Goal: Communication & Community: Share content

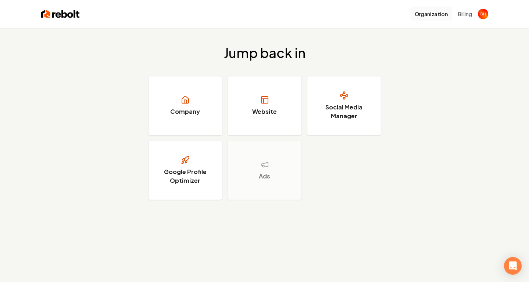
click at [435, 15] on button "Organization" at bounding box center [431, 13] width 42 height 13
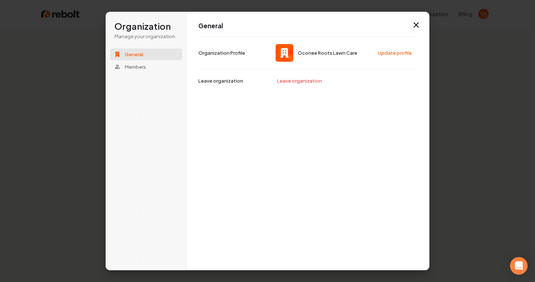
click at [158, 53] on button "General" at bounding box center [146, 55] width 72 height 12
click at [156, 60] on div "General Members" at bounding box center [146, 61] width 72 height 24
click at [143, 68] on span "Members" at bounding box center [135, 67] width 21 height 7
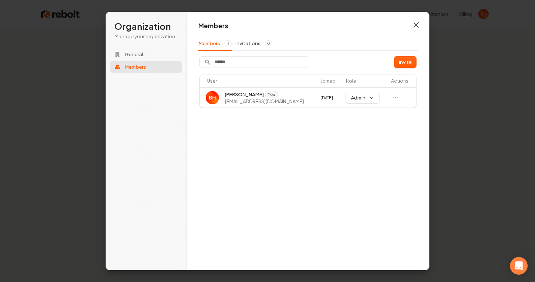
click at [417, 24] on icon "button" at bounding box center [416, 25] width 4 height 4
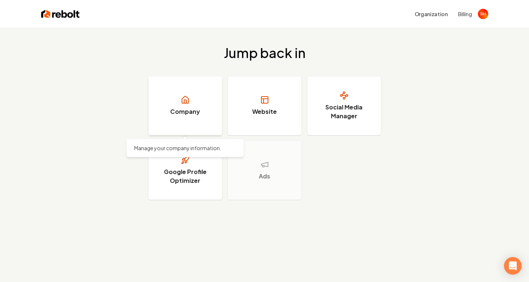
click at [197, 91] on link "Company" at bounding box center [186, 105] width 74 height 59
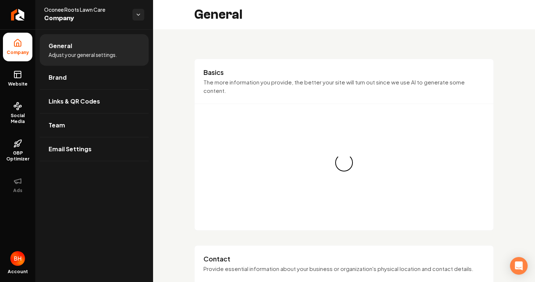
type input "[PHONE_NUMBER]"
type input "[EMAIL_ADDRESS][DOMAIN_NAME]"
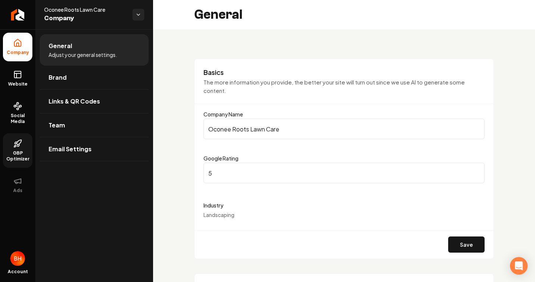
click at [17, 141] on icon at bounding box center [17, 143] width 9 height 9
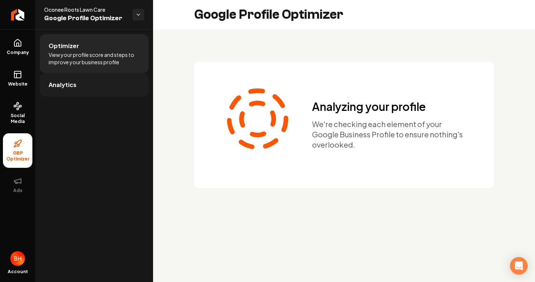
click at [97, 90] on link "Analytics" at bounding box center [94, 85] width 109 height 24
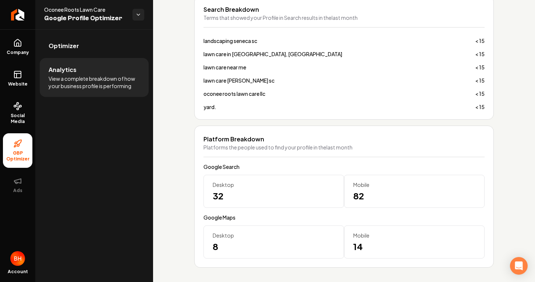
scroll to position [535, 0]
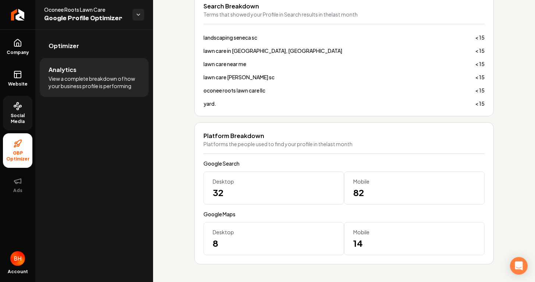
click at [22, 114] on span "Social Media" at bounding box center [17, 119] width 29 height 12
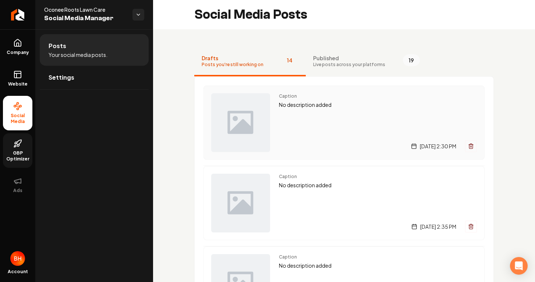
click at [267, 110] on img "Main content area" at bounding box center [240, 122] width 59 height 59
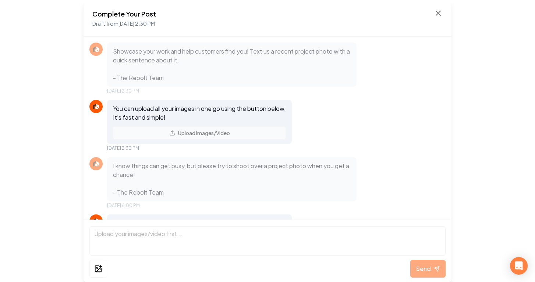
scroll to position [52, 0]
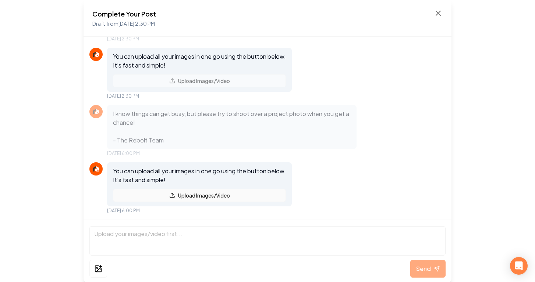
click at [154, 196] on button "Upload Images/Video" at bounding box center [199, 195] width 173 height 13
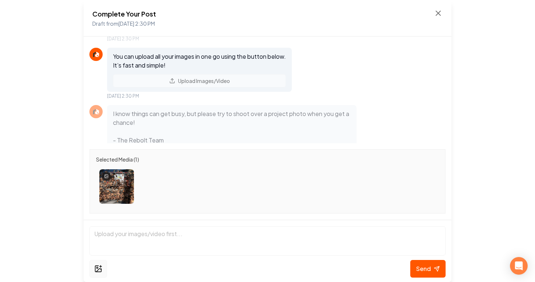
click at [96, 270] on icon at bounding box center [98, 269] width 8 height 9
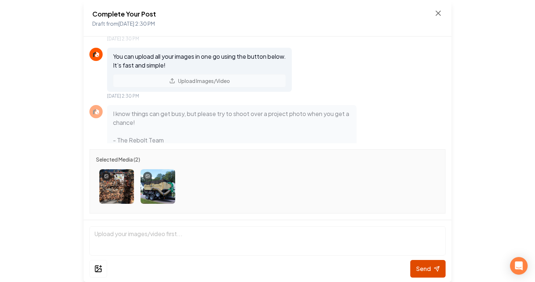
click at [420, 264] on button "Send" at bounding box center [427, 269] width 35 height 18
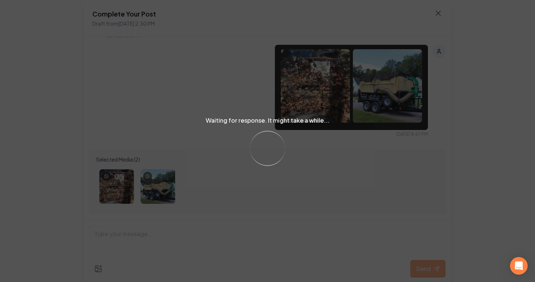
scroll to position [190, 0]
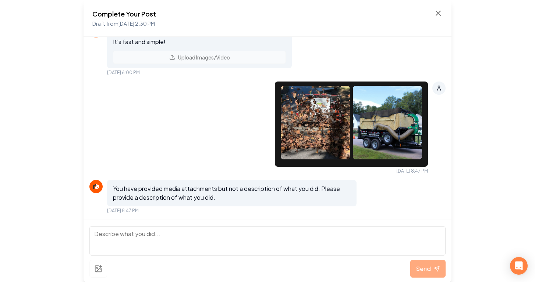
click at [287, 237] on textarea at bounding box center [267, 241] width 356 height 29
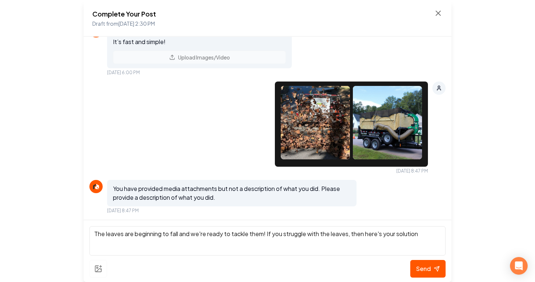
type textarea "The leaves are beginning to fall and we're ready to tackle them! If you struggl…"
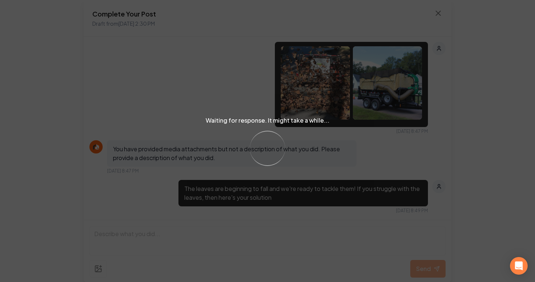
scroll to position [296, 0]
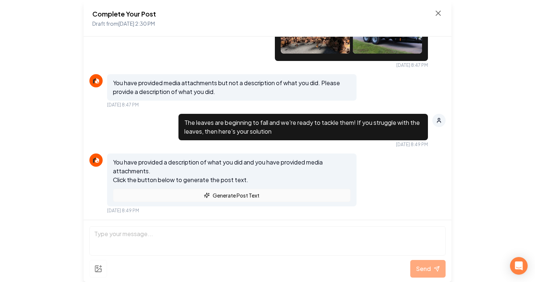
click at [247, 201] on button "Generate Post Text" at bounding box center [232, 195] width 238 height 13
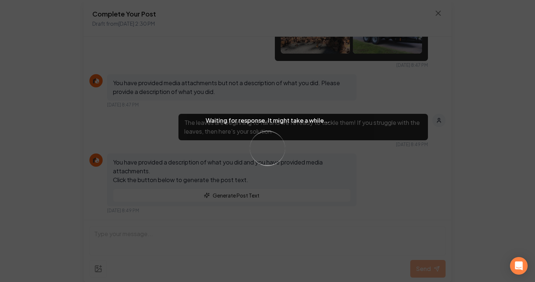
scroll to position [442, 0]
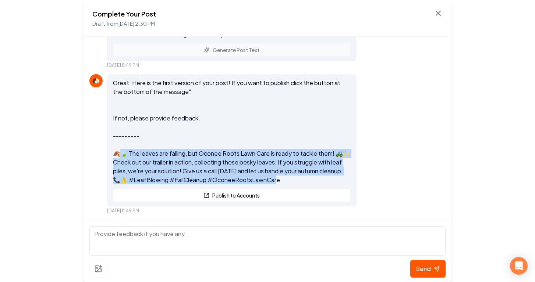
drag, startPoint x: 124, startPoint y: 154, endPoint x: 320, endPoint y: 181, distance: 198.2
click at [323, 181] on p "Great. Here is the first version of your post! If you want to publish click the…" at bounding box center [232, 132] width 238 height 106
copy p "The leaves are falling, but Oconee Roots Lawn Care is ready to tackle them! 🚜✨ …"
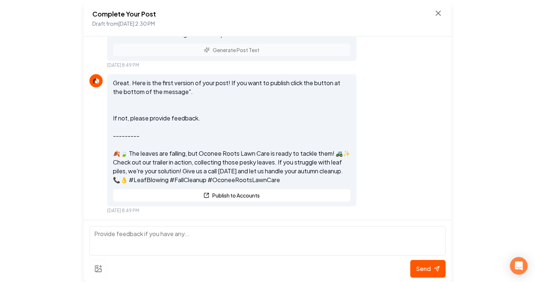
click at [246, 238] on textarea at bounding box center [267, 241] width 356 height 29
paste textarea "🍃 The leaves are falling, but Oconee Roots Lawn Care is ready to tackle them! 🚜…"
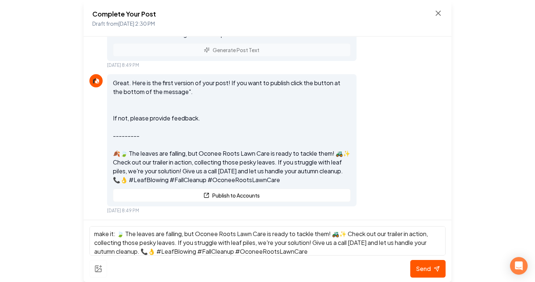
click at [202, 234] on textarea "make it: 🍃 The leaves are falling, but Oconee Roots Lawn Care is ready to tackl…" at bounding box center [267, 241] width 356 height 29
click at [250, 232] on textarea "make it: 🍃 The leaves are falling, but Oconee Roots Lawn Care is ready to tackl…" at bounding box center [267, 241] width 356 height 29
click at [250, 233] on textarea "make it: 🍃 The leaves are falling, but Oconee Roots Lawn Care is ready to tackl…" at bounding box center [267, 241] width 356 height 29
click at [263, 236] on textarea "make it: 🍃 The leaves are falling, but Oconee Roots Lawn Care is ready to tackl…" at bounding box center [267, 241] width 356 height 29
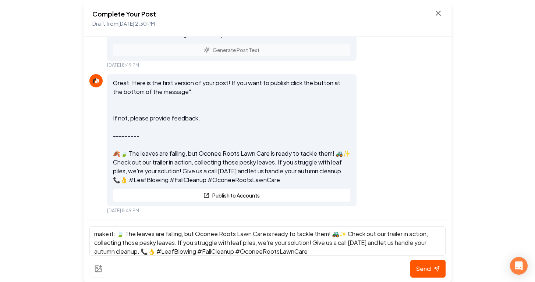
click at [263, 236] on textarea "make it: 🍃 The leaves are falling, but Oconee Roots Lawn Care is ready to tackl…" at bounding box center [267, 241] width 356 height 29
click at [275, 236] on textarea "make it: 🍃 The leaves are falling, but Oconee Roots Lawn Care is ready to tackl…" at bounding box center [267, 241] width 356 height 29
click at [268, 235] on textarea "make it: 🍃 The leaves are falling, but Oconee Roots Lawn Care is ready to tackl…" at bounding box center [267, 241] width 356 height 29
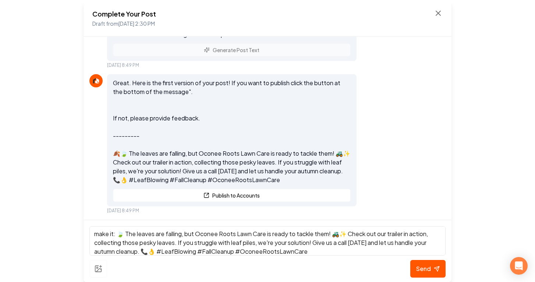
click at [268, 235] on textarea "make it: 🍃 The leaves are falling, but Oconee Roots Lawn Care is ready to tackl…" at bounding box center [267, 241] width 356 height 29
click at [290, 234] on textarea "make it: 🍃 The leaves are falling, and we're ready to tackle them! 🚜✨ Check out…" at bounding box center [267, 241] width 356 height 29
click at [288, 235] on textarea "make it: 🍃 The leaves are falling, and we're ready to tackle them! 🚜✨ Check out…" at bounding box center [267, 241] width 356 height 29
click at [125, 235] on textarea "make it: 🍃 The leaves are falling, and we're ready to tackle them! (leaf emoji)…" at bounding box center [267, 241] width 356 height 29
click at [304, 236] on textarea "make it: 🍃 The leaves are falling, and we're ready to tackle them! (leaf emoji)…" at bounding box center [267, 241] width 356 height 29
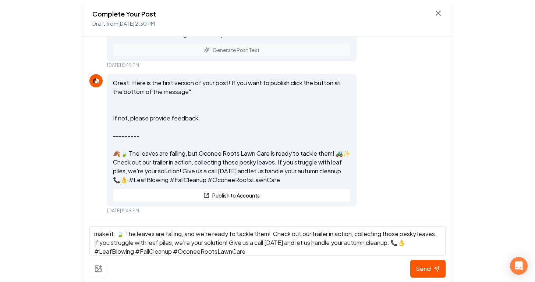
click at [123, 235] on textarea "make it: 🍃 The leaves are falling, and we're ready to tackle them! Check out ou…" at bounding box center [267, 241] width 356 height 29
click at [214, 245] on textarea "make it: (leaf emoji) The leaves are falling, and we're ready to tackle them! C…" at bounding box center [267, 241] width 356 height 29
click at [336, 236] on textarea "make it: (leaf emoji) The leaves are falling, and we're ready to tackle them! C…" at bounding box center [267, 241] width 356 height 29
click at [179, 244] on textarea "make it: (leaf emoji) The leaves are falling, and we're ready to tackle them! C…" at bounding box center [267, 241] width 356 height 29
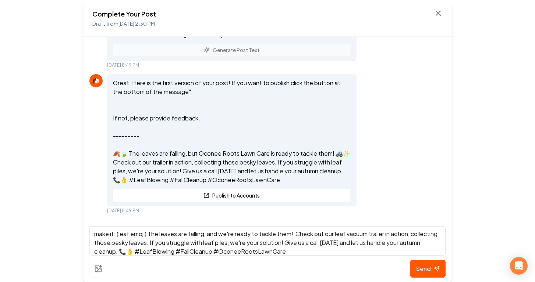
click at [175, 244] on textarea "make it: (leaf emoji) The leaves are falling, and we're ready to tackle them! C…" at bounding box center [267, 241] width 356 height 29
click at [184, 242] on textarea "make it: (leaf emoji) The leaves are falling, and we're ready to tackle them! C…" at bounding box center [267, 241] width 356 height 29
click at [230, 248] on textarea "make it: (leaf emoji) The leaves are falling, and we're ready to tackle them! C…" at bounding box center [267, 241] width 356 height 29
click at [223, 243] on textarea "make it: (leaf emoji) The leaves are falling, and we're ready to tackle them! C…" at bounding box center [267, 241] width 356 height 29
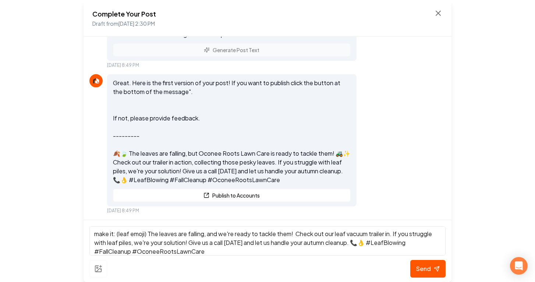
click at [223, 243] on textarea "make it: (leaf emoji) The leaves are falling, and we're ready to tackle them! C…" at bounding box center [267, 241] width 356 height 29
click at [255, 242] on textarea "make it: (leaf emoji) The leaves are falling, and we're ready to tackle them! C…" at bounding box center [267, 241] width 356 height 29
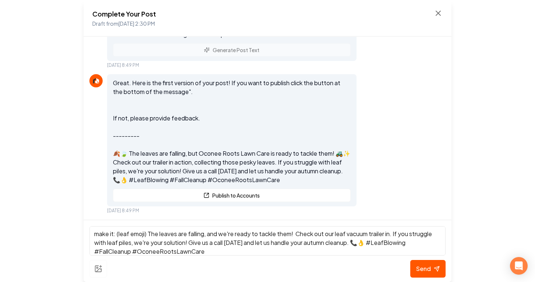
click at [275, 239] on textarea "make it: (leaf emoji) The leaves are falling, and we're ready to tackle them! C…" at bounding box center [267, 241] width 356 height 29
click at [320, 246] on textarea "make it: (leaf emoji) The leaves are falling, and we're ready to tackle them! C…" at bounding box center [267, 241] width 356 height 29
click at [348, 246] on textarea "make it: (leaf emoji) The leaves are falling, and we're ready to tackle them! C…" at bounding box center [267, 241] width 356 height 29
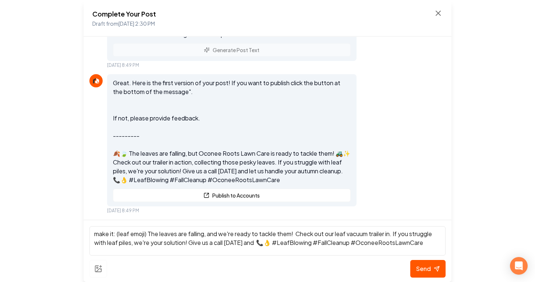
click at [351, 244] on textarea "make it: (leaf emoji) The leaves are falling, and we're ready to tackle them! C…" at bounding box center [267, 241] width 356 height 29
click at [204, 246] on textarea "make it: (leaf emoji) The leaves are falling, and we're ready to tackle them! C…" at bounding box center [267, 241] width 356 height 29
click at [267, 245] on textarea "make it: (leaf emoji) The leaves are falling, and we're ready to tackle them! C…" at bounding box center [267, 241] width 356 height 29
click at [270, 245] on textarea "make it: (leaf emoji) The leaves are falling, and we're ready to tackle them! C…" at bounding box center [267, 241] width 356 height 29
click at [392, 235] on textarea "make it: (leaf emoji) The leaves are falling, and we're ready to tackle them! C…" at bounding box center [267, 241] width 356 height 29
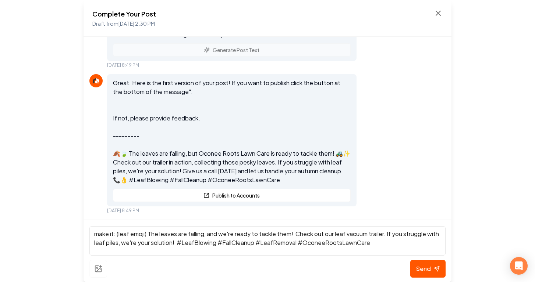
click at [150, 243] on textarea "make it: (leaf emoji) The leaves are falling, and we're ready to tackle them! C…" at bounding box center [267, 241] width 356 height 29
click at [178, 247] on textarea "make it: (leaf emoji) The leaves are falling, and we're ready to tackle them! C…" at bounding box center [267, 241] width 356 height 29
click at [191, 245] on textarea "make it: (leaf emoji) The leaves are falling, and we're ready to tackle them! C…" at bounding box center [267, 241] width 356 height 29
type textarea "make it: (leaf emoji) The leaves are falling, and we're ready to tackle them! C…"
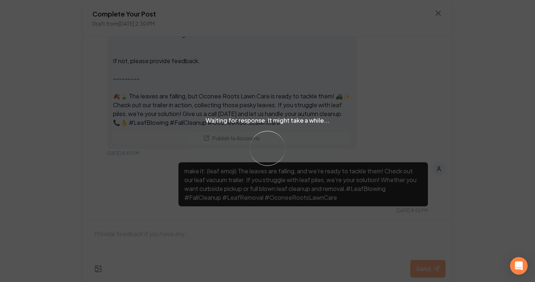
scroll to position [619, 0]
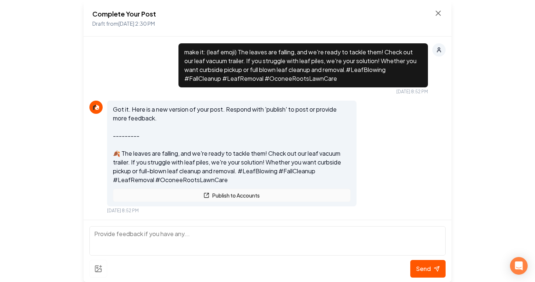
click at [307, 193] on button "Publish to Accounts" at bounding box center [232, 195] width 238 height 13
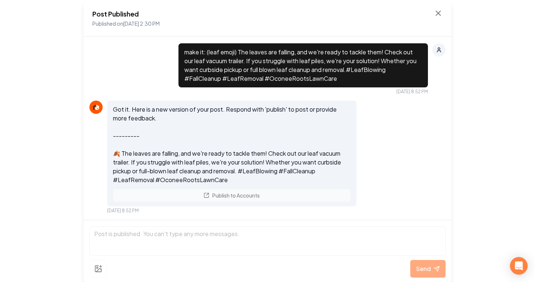
scroll to position [649, 0]
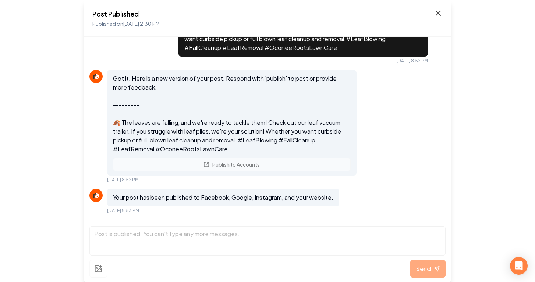
click at [434, 12] on icon at bounding box center [438, 13] width 9 height 9
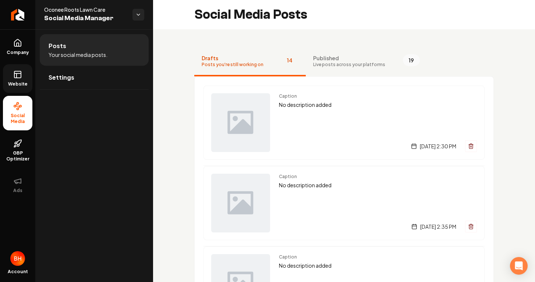
click at [18, 76] on icon at bounding box center [17, 74] width 9 height 9
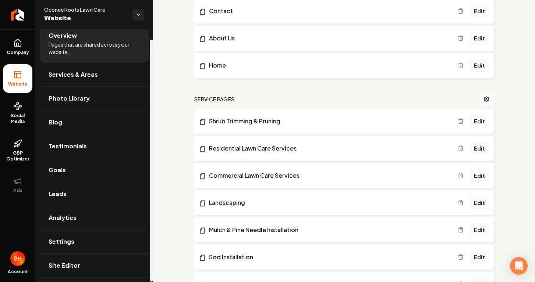
scroll to position [254, 0]
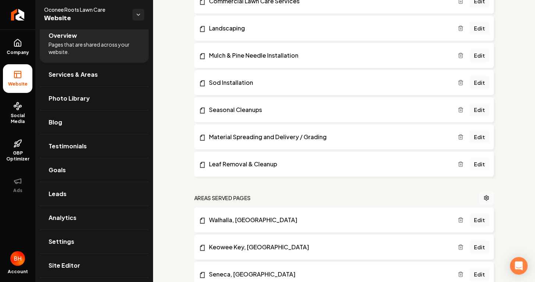
click at [479, 165] on link "Edit" at bounding box center [479, 164] width 20 height 13
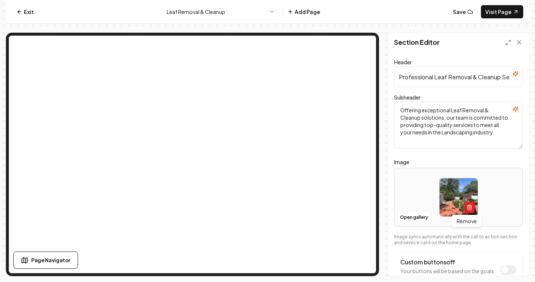
click at [468, 207] on icon "button" at bounding box center [468, 208] width 3 height 4
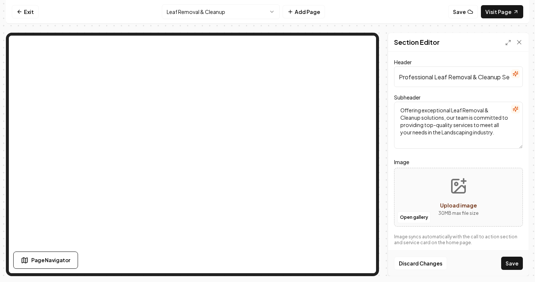
click at [457, 183] on icon "Upload image" at bounding box center [458, 187] width 18 height 18
type input "**********"
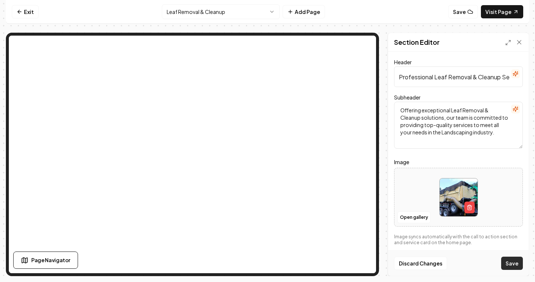
click at [514, 265] on button "Save" at bounding box center [512, 263] width 22 height 13
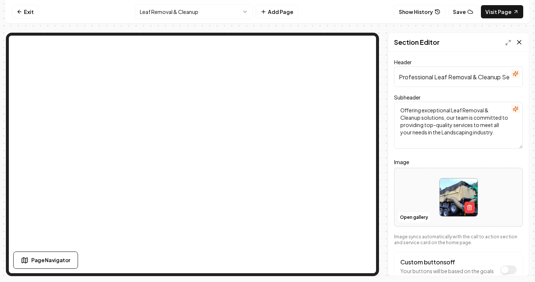
click at [517, 43] on icon at bounding box center [518, 42] width 7 height 7
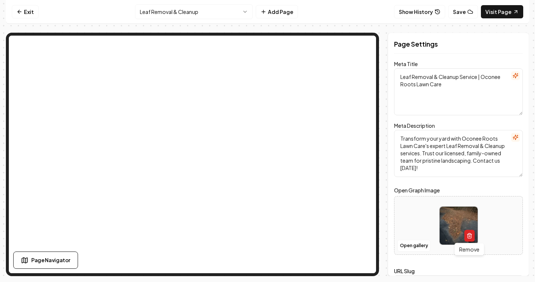
click at [468, 237] on icon "button" at bounding box center [469, 236] width 6 height 6
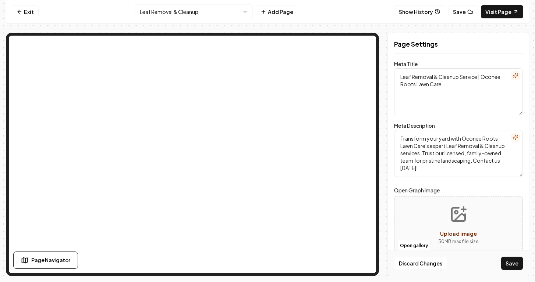
click at [464, 220] on icon "Upload image" at bounding box center [458, 214] width 13 height 13
type input "**********"
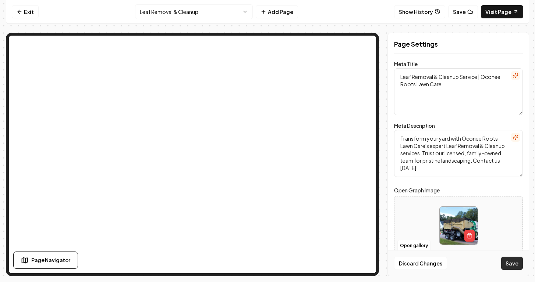
click at [513, 262] on button "Save" at bounding box center [512, 263] width 22 height 13
